Goal: Find contact information: Find contact information

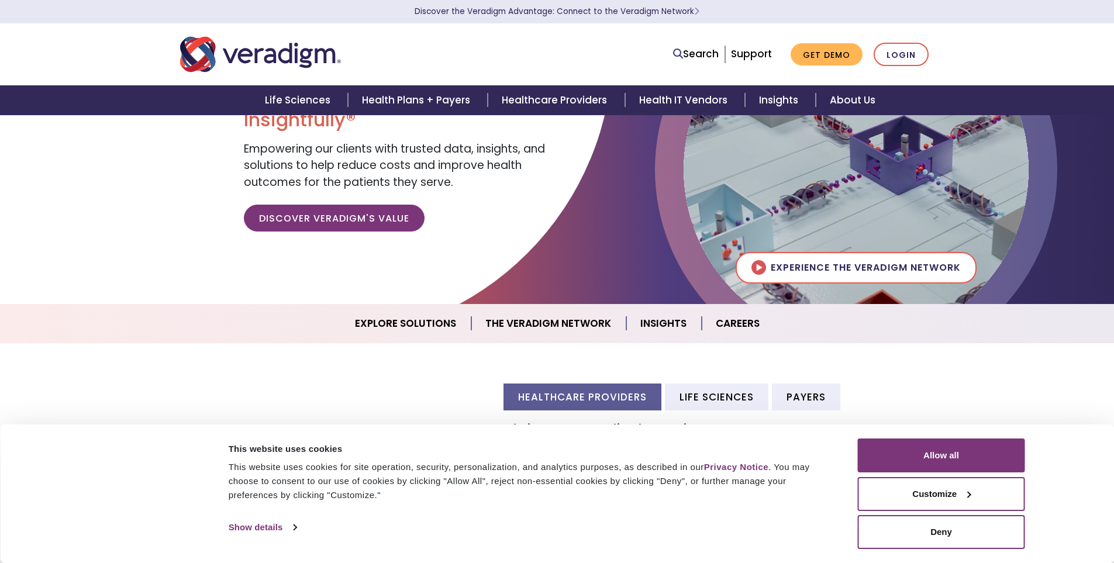
scroll to position [228, 0]
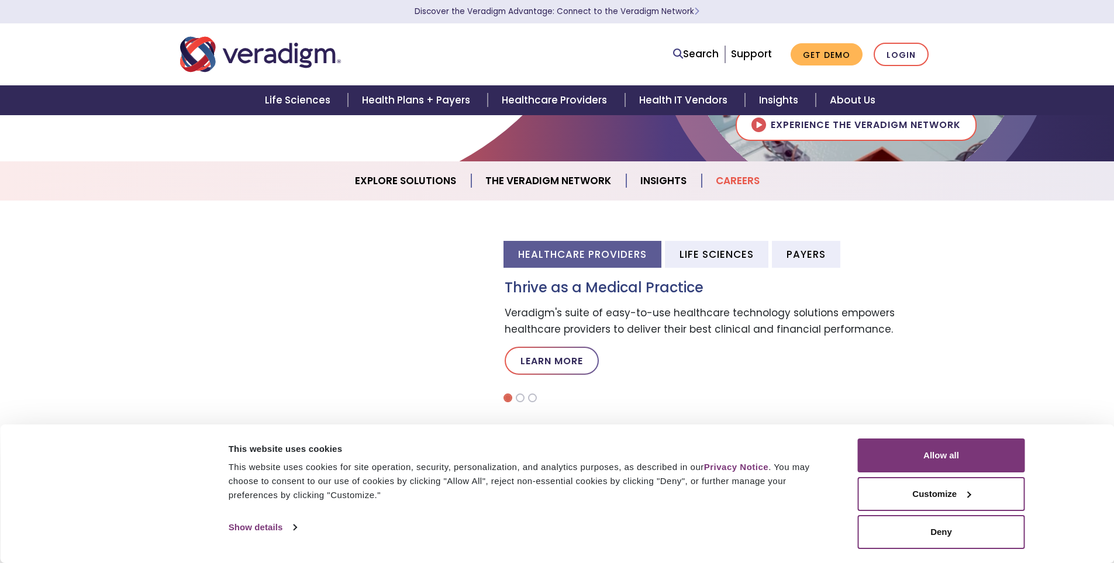
click at [743, 177] on link "Careers" at bounding box center [738, 181] width 72 height 30
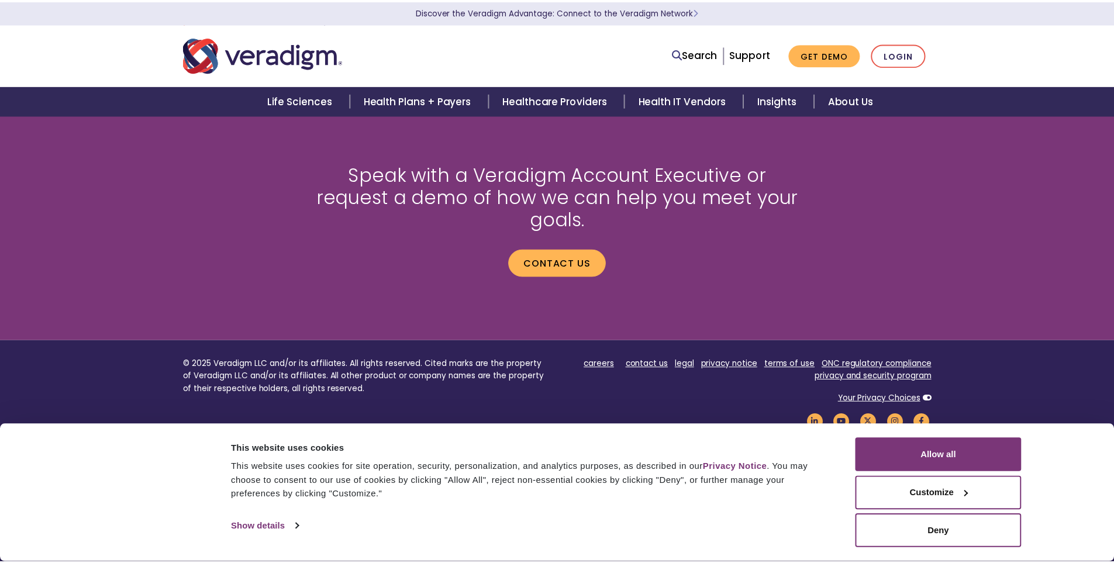
scroll to position [1272, 0]
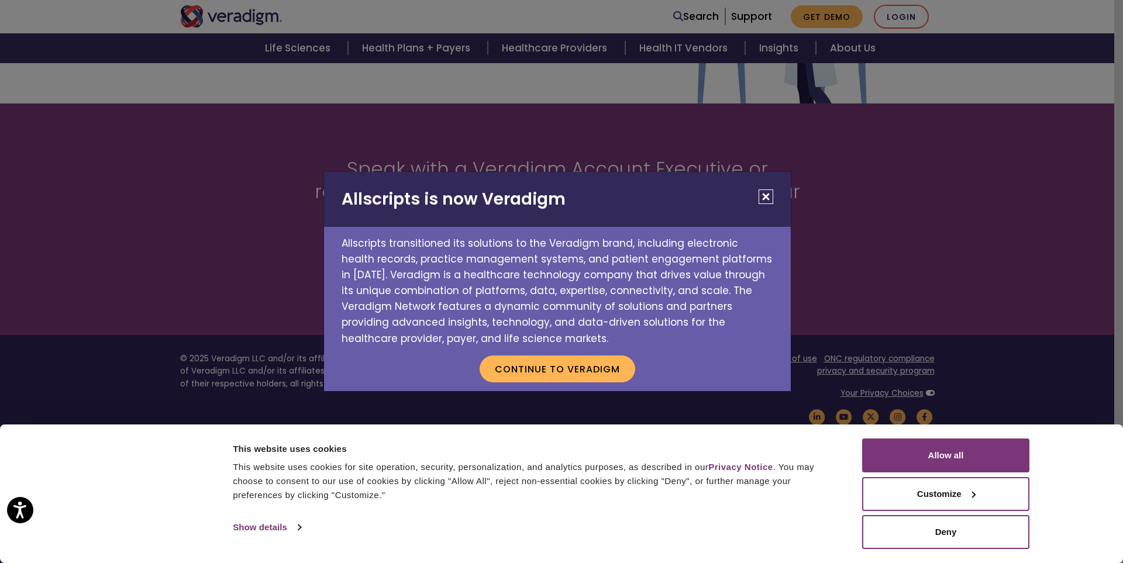
click at [763, 194] on button "Close" at bounding box center [766, 197] width 15 height 15
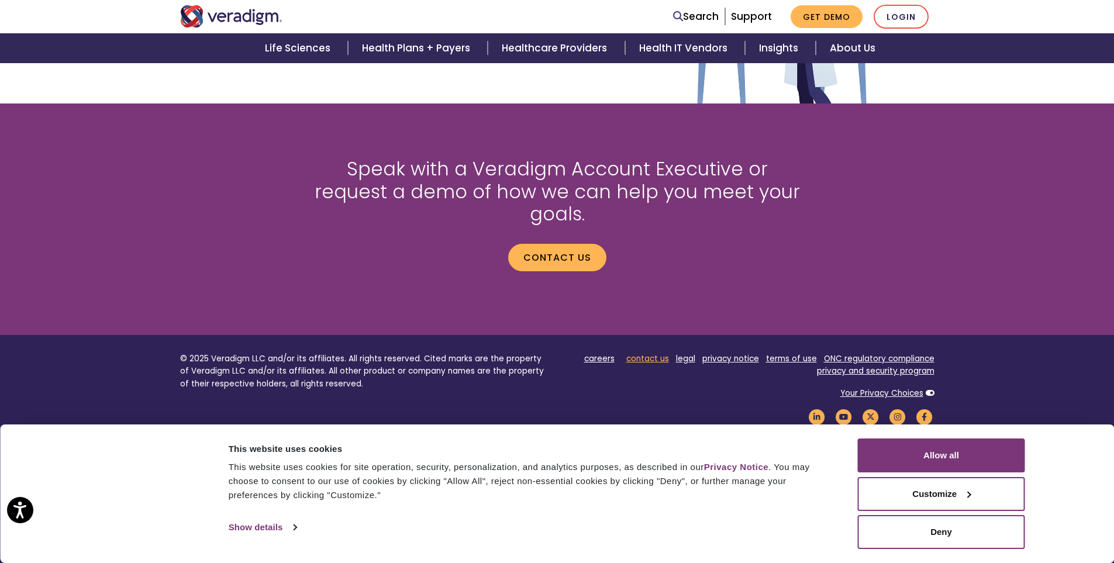
click at [632, 353] on link "contact us" at bounding box center [647, 358] width 43 height 11
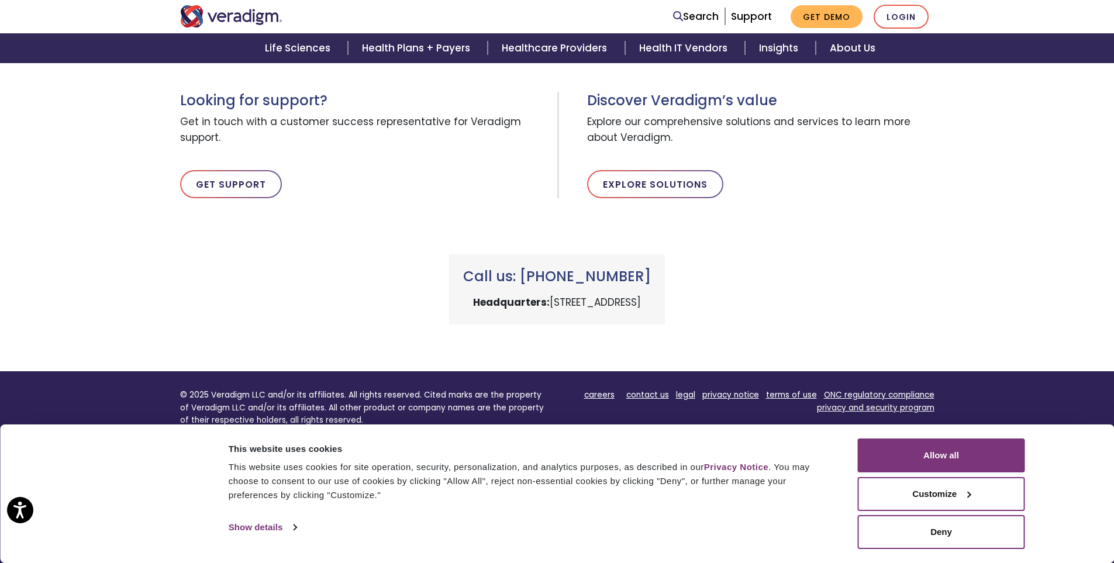
scroll to position [449, 0]
